Goal: Check status: Check status

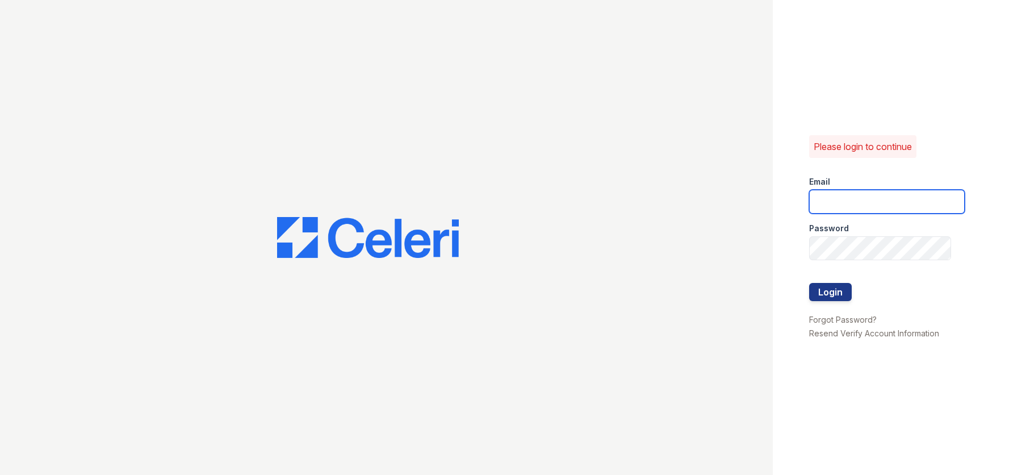
click at [866, 197] on input "email" at bounding box center [887, 202] width 156 height 24
type input "o"
type input "tianar@loganpm.com"
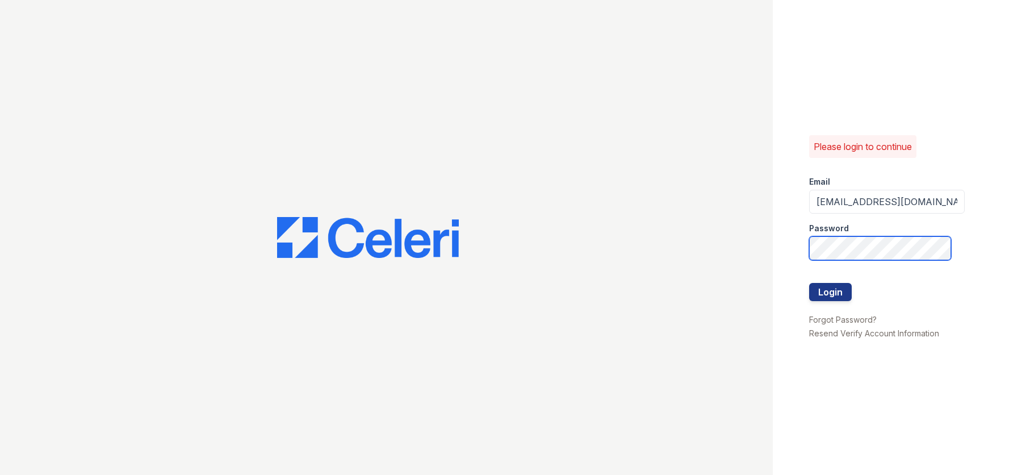
click at [809, 283] on button "Login" at bounding box center [830, 292] width 43 height 18
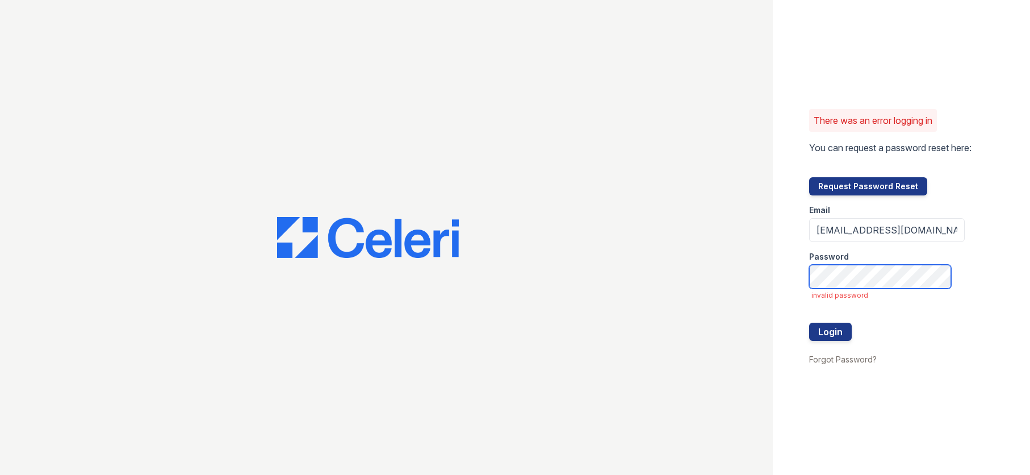
click at [809, 323] on button "Login" at bounding box center [830, 332] width 43 height 18
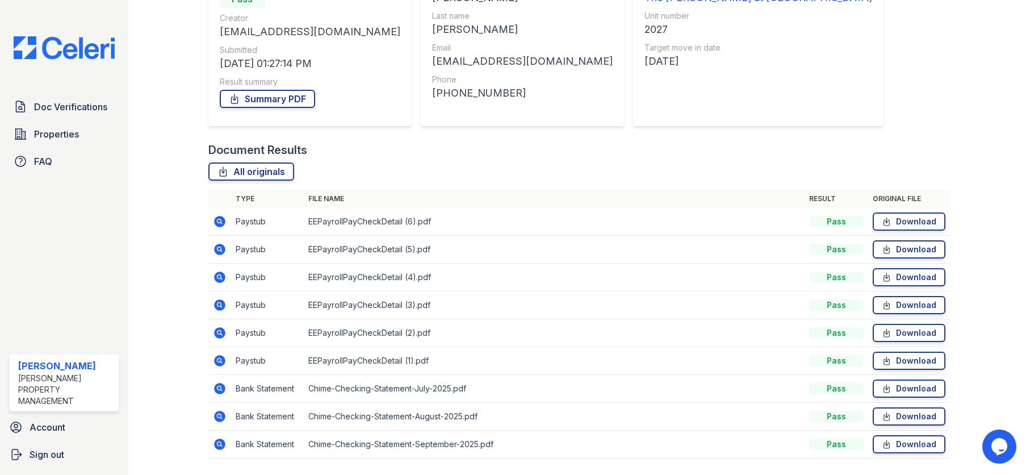
scroll to position [170, 0]
click at [217, 224] on icon at bounding box center [219, 220] width 11 height 11
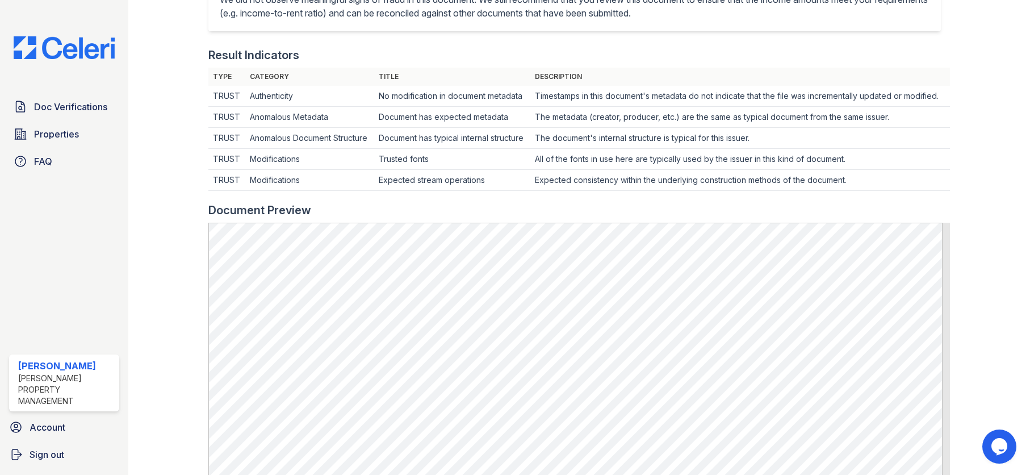
scroll to position [21, 0]
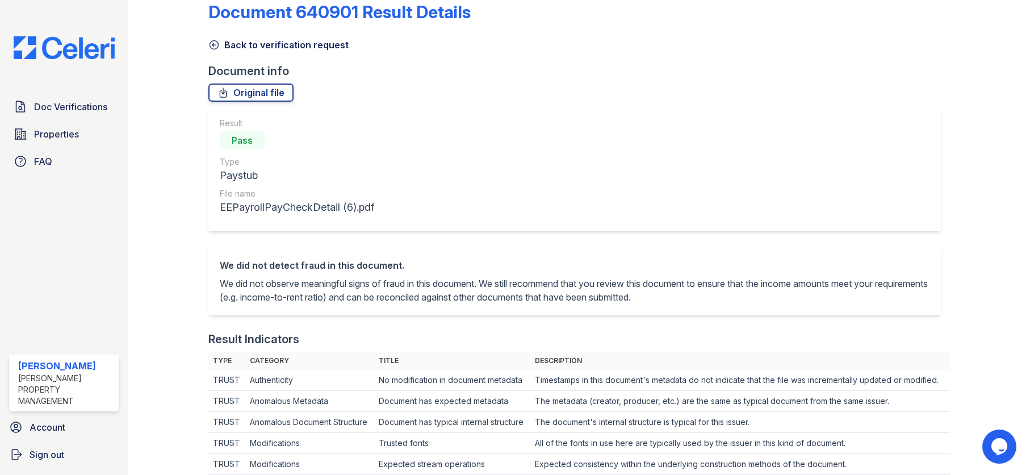
click at [214, 43] on icon at bounding box center [213, 44] width 11 height 11
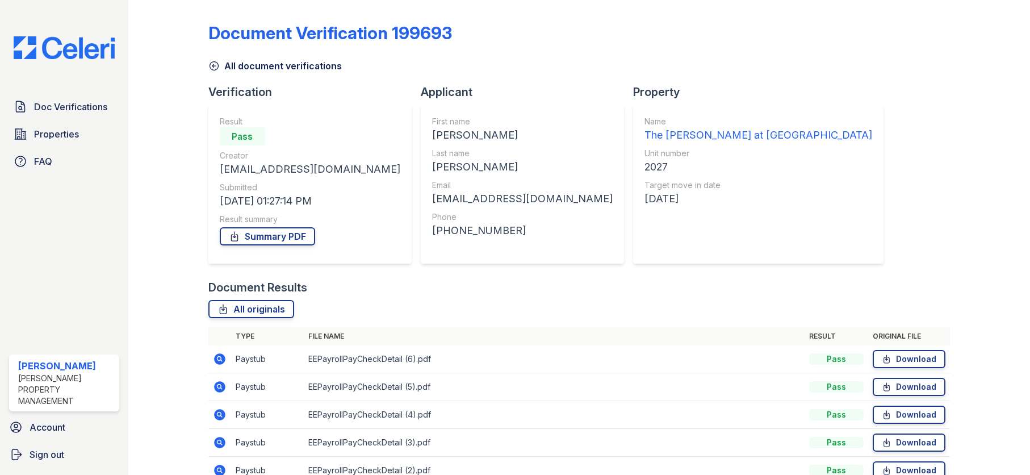
scroll to position [170, 0]
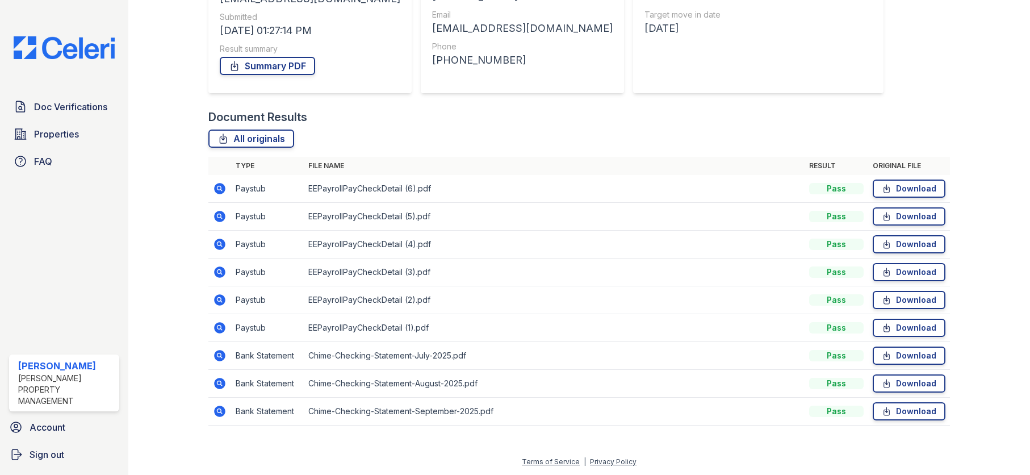
click at [222, 358] on icon at bounding box center [219, 355] width 11 height 11
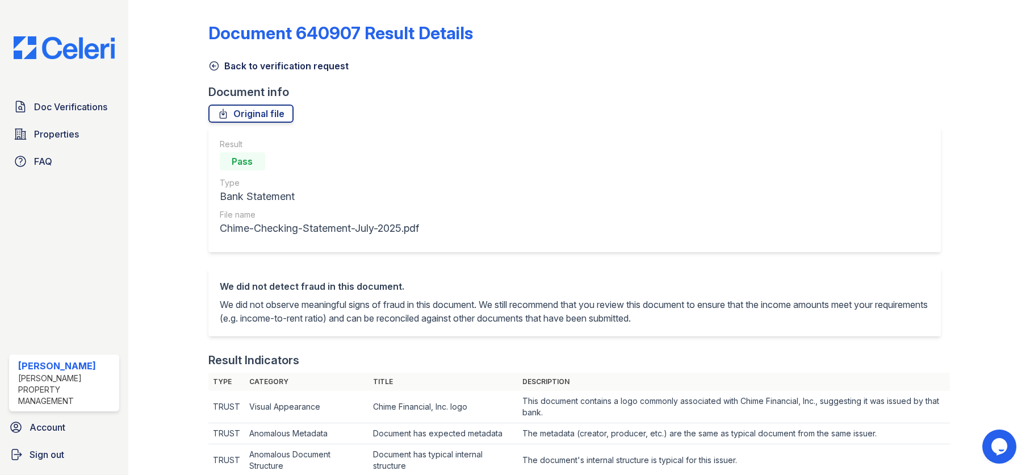
click at [214, 65] on icon at bounding box center [213, 65] width 11 height 11
